Goal: Check status

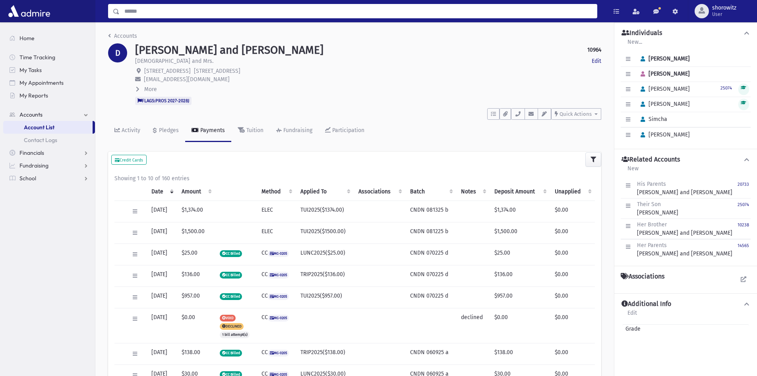
click at [146, 11] on input "Search" at bounding box center [358, 11] width 477 height 14
type input "******"
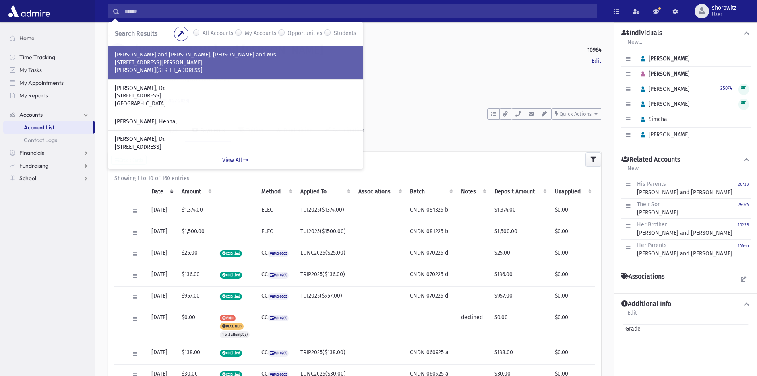
click at [186, 63] on p "[STREET_ADDRESS][PERSON_NAME]" at bounding box center [236, 63] width 242 height 8
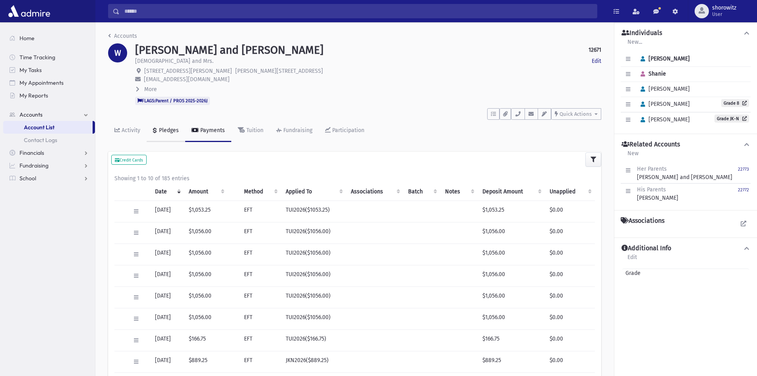
click at [167, 132] on div "Pledges" at bounding box center [167, 130] width 21 height 7
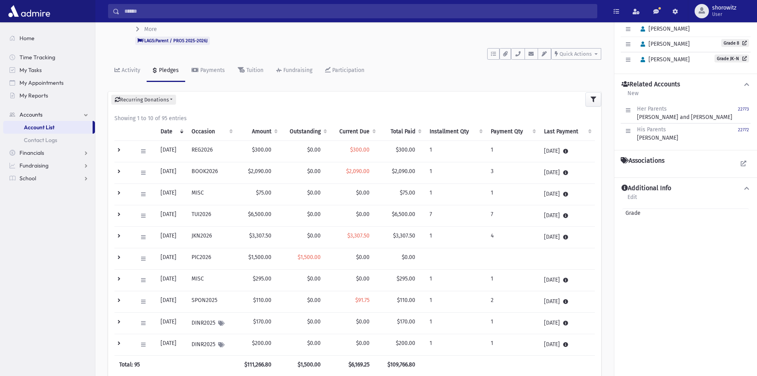
scroll to position [79, 0]
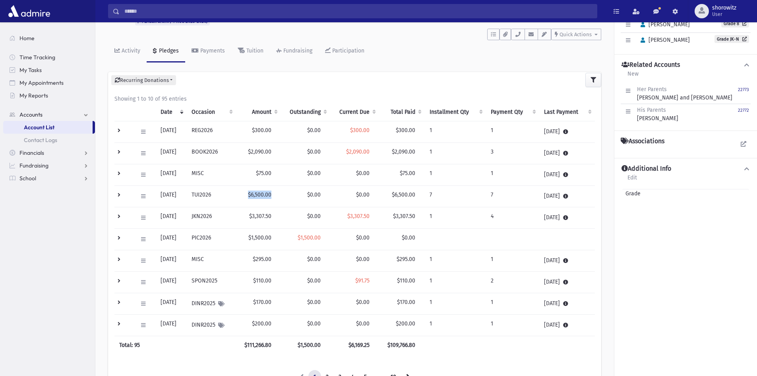
drag, startPoint x: 279, startPoint y: 194, endPoint x: 251, endPoint y: 193, distance: 28.2
click at [251, 193] on td "$6,500.00" at bounding box center [258, 196] width 45 height 21
